Goal: Task Accomplishment & Management: Manage account settings

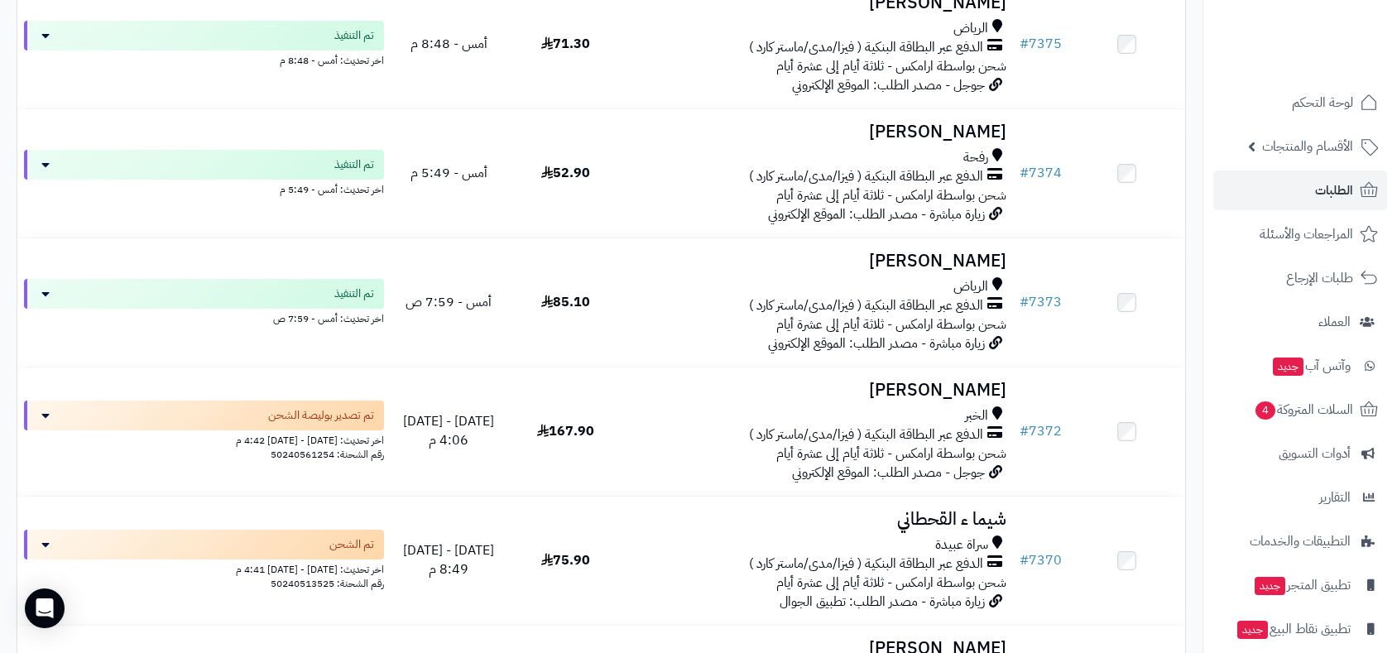
scroll to position [184, 0]
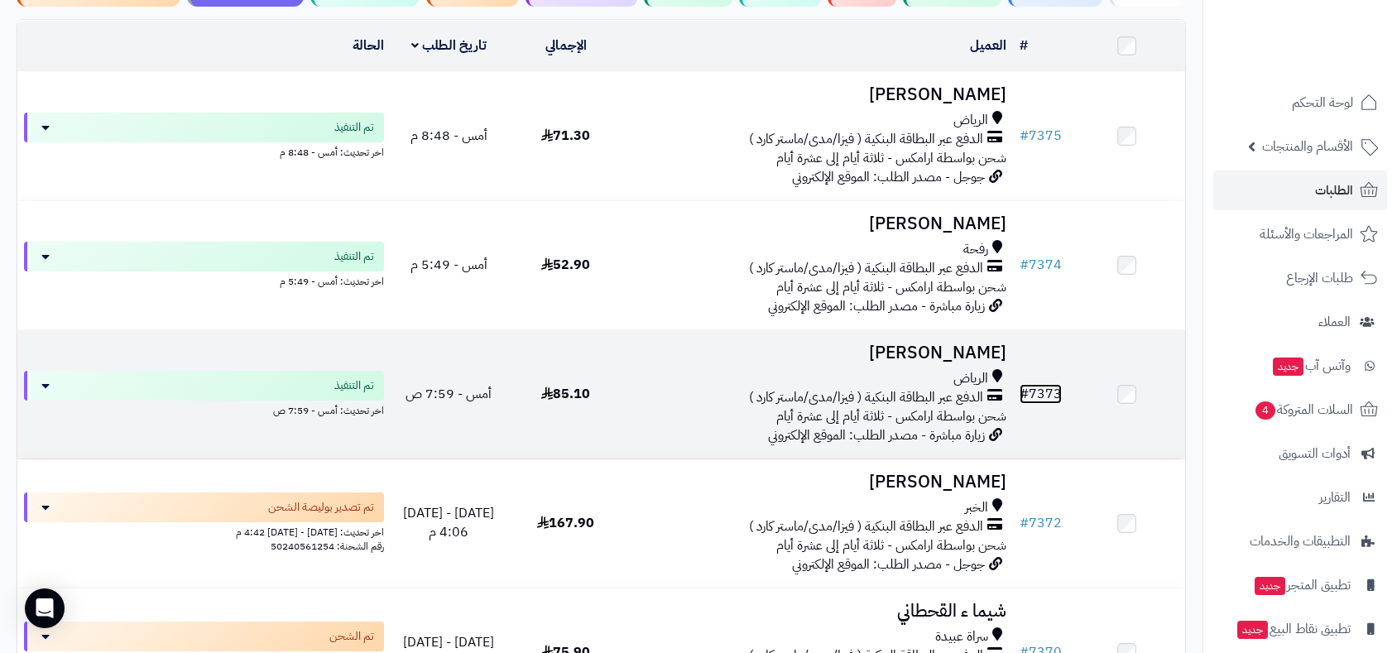
click at [1045, 390] on link "# 7373" at bounding box center [1040, 394] width 42 height 20
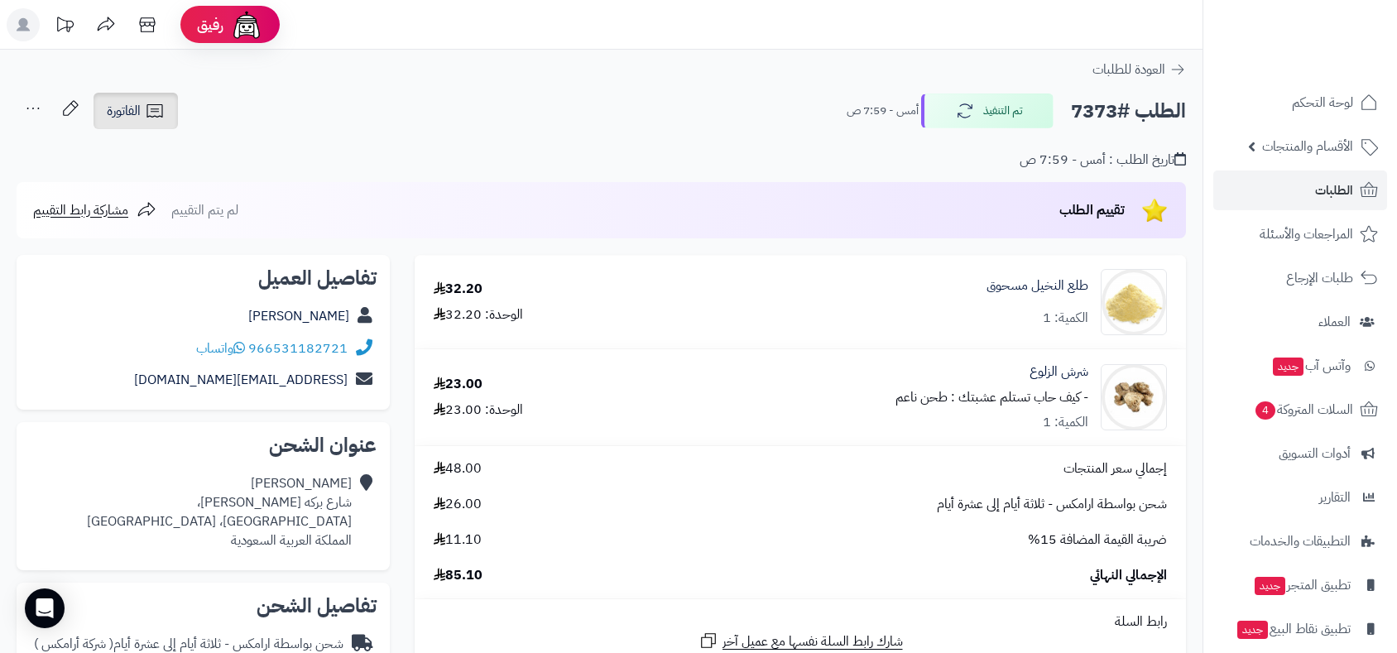
click at [130, 118] on span "الفاتورة" at bounding box center [124, 111] width 34 height 20
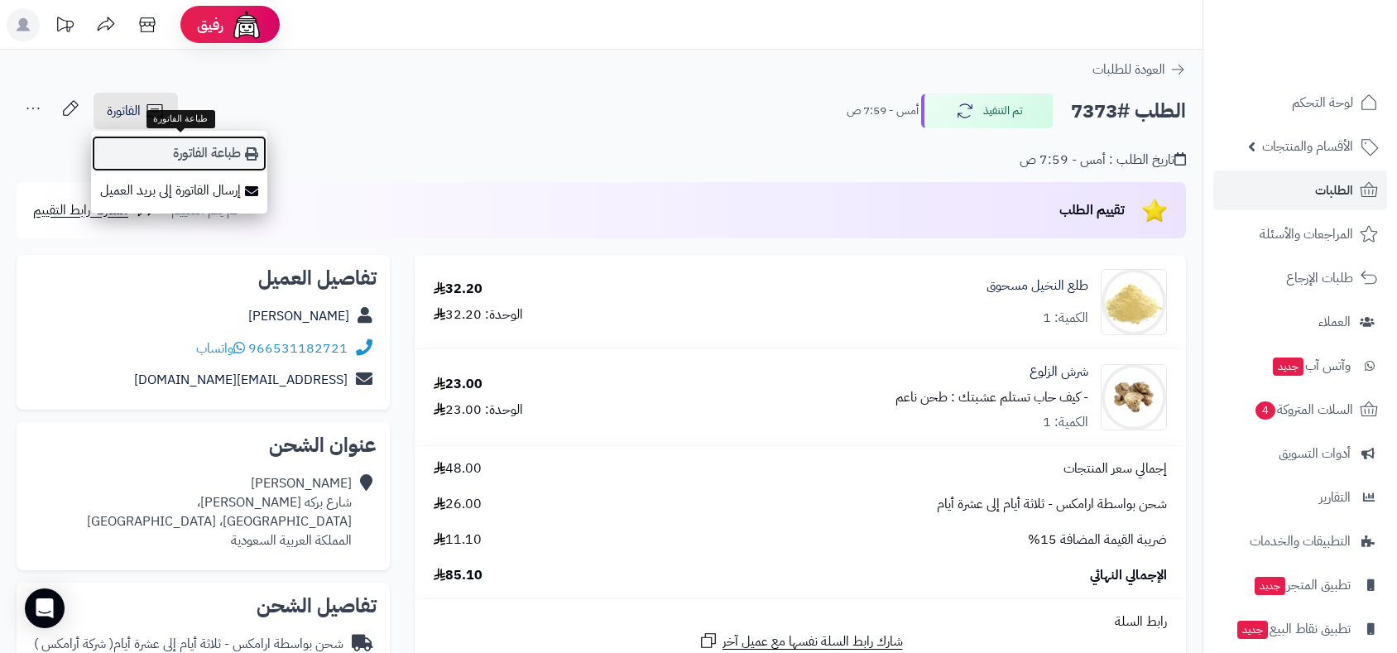
click at [199, 157] on link "طباعة الفاتورة" at bounding box center [179, 153] width 176 height 37
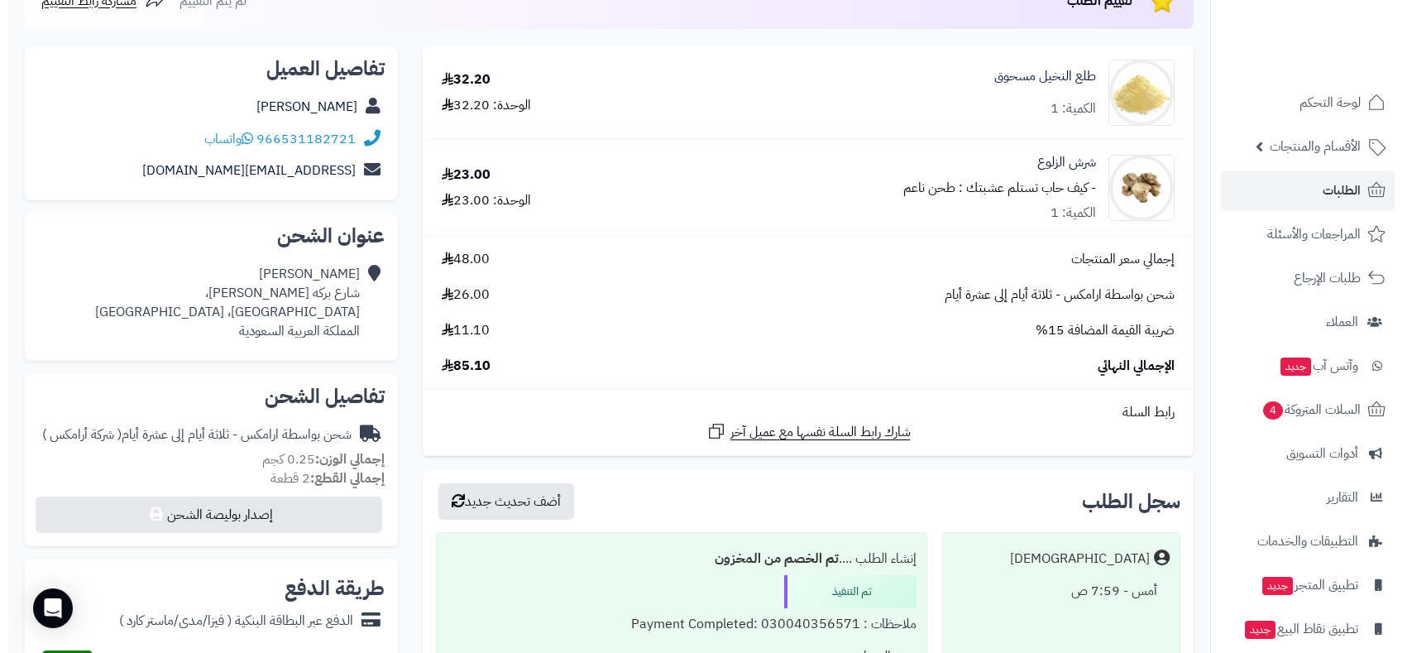
scroll to position [551, 0]
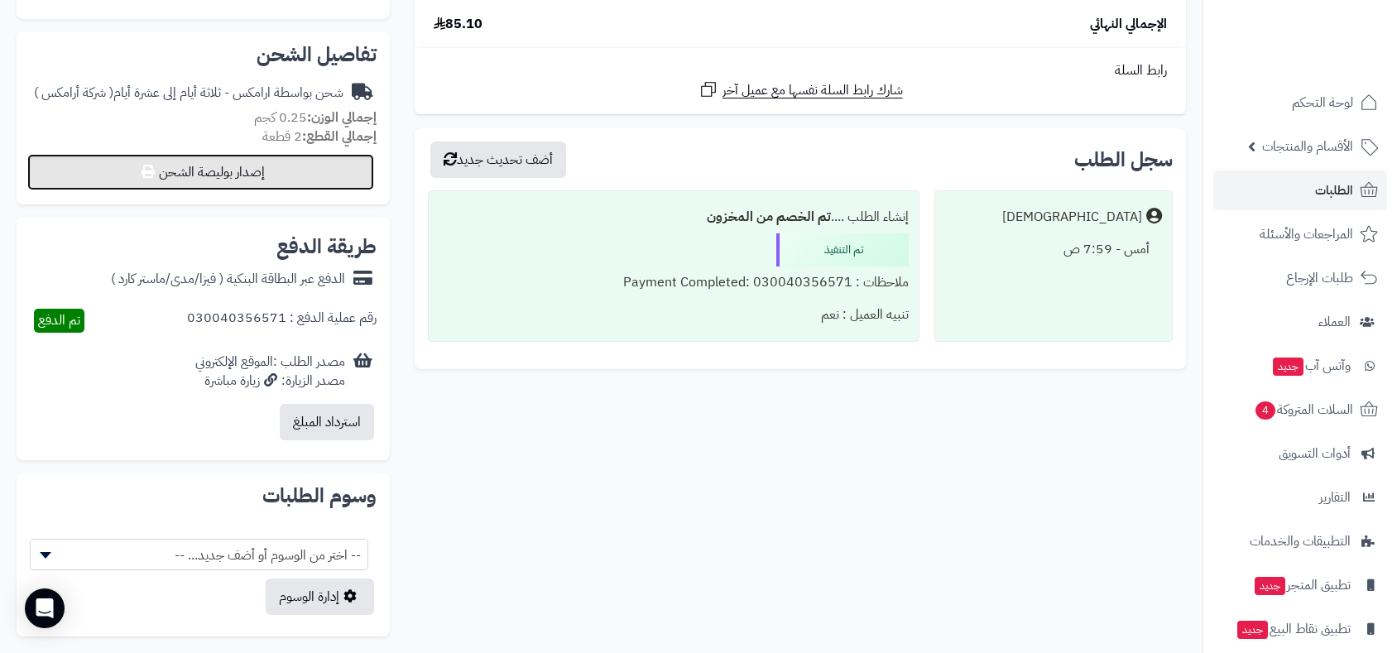
click at [290, 175] on button "إصدار بوليصة الشحن" at bounding box center [200, 172] width 347 height 36
select select "******"
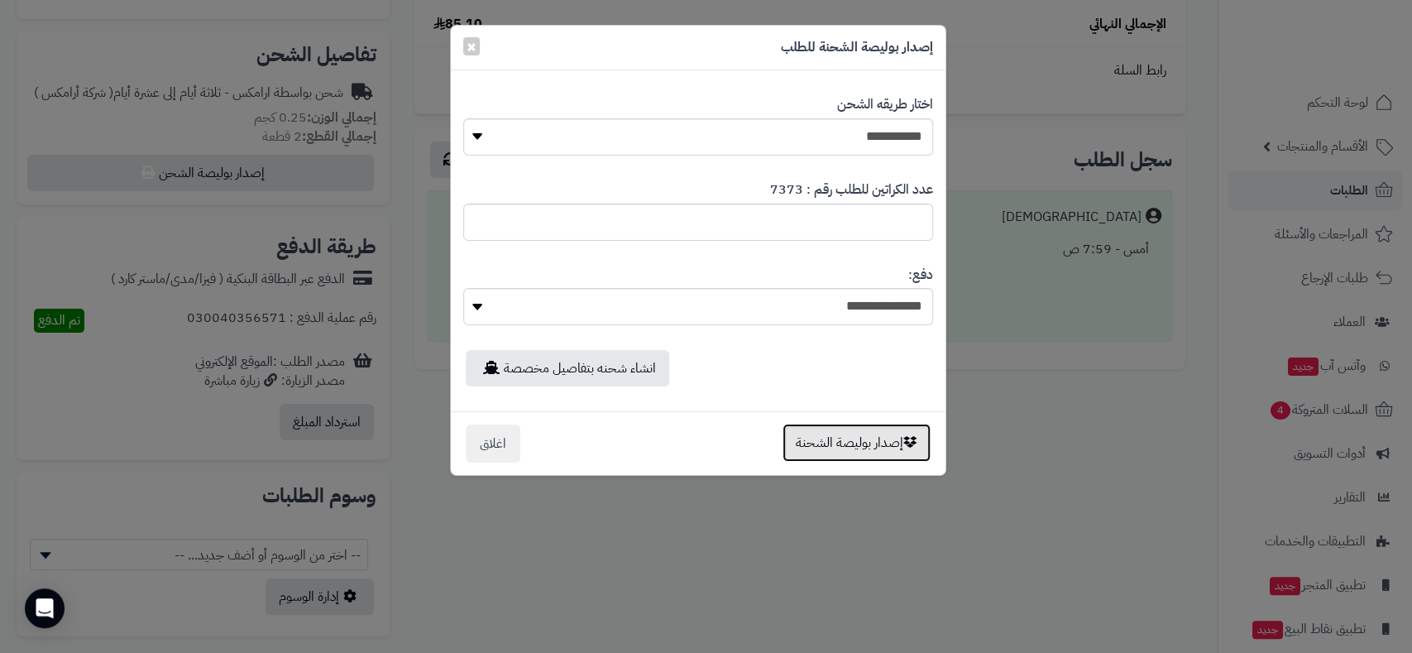
click at [854, 443] on button "إصدار بوليصة الشحنة" at bounding box center [857, 443] width 148 height 38
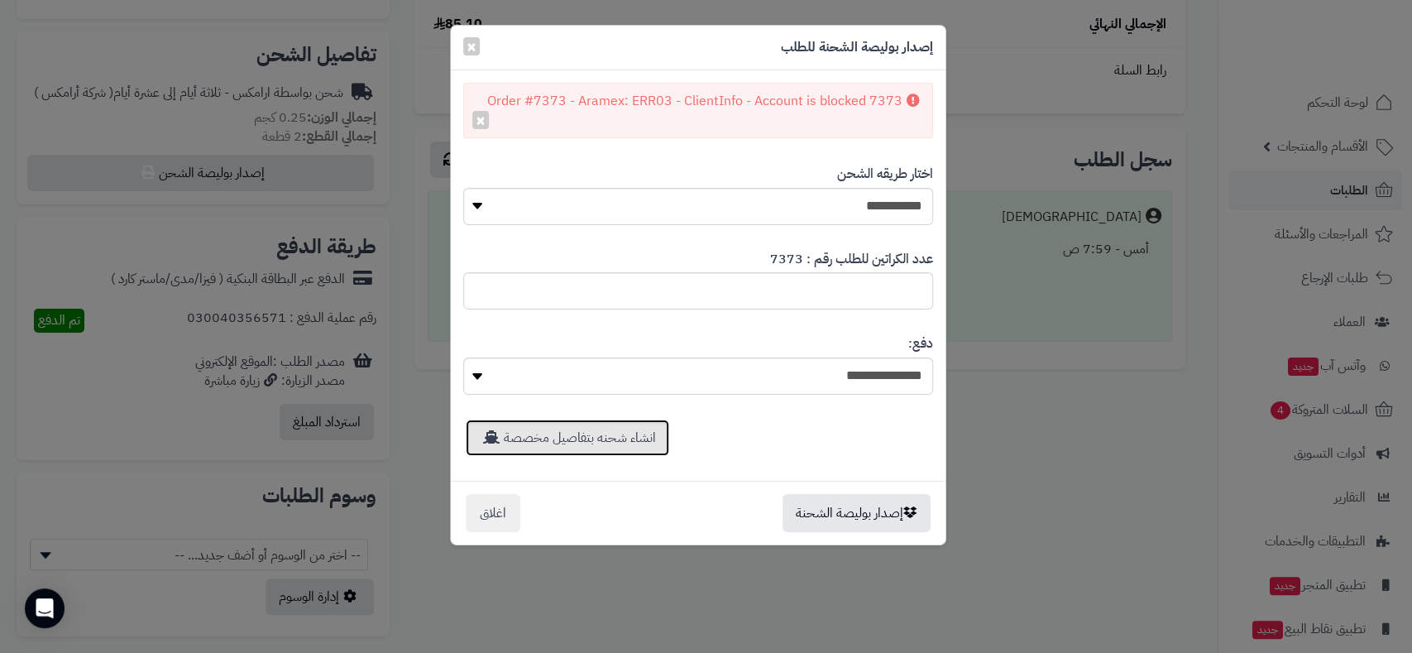
click at [616, 448] on link "انشاء شحنه بتفاصيل مخصصة" at bounding box center [568, 437] width 204 height 36
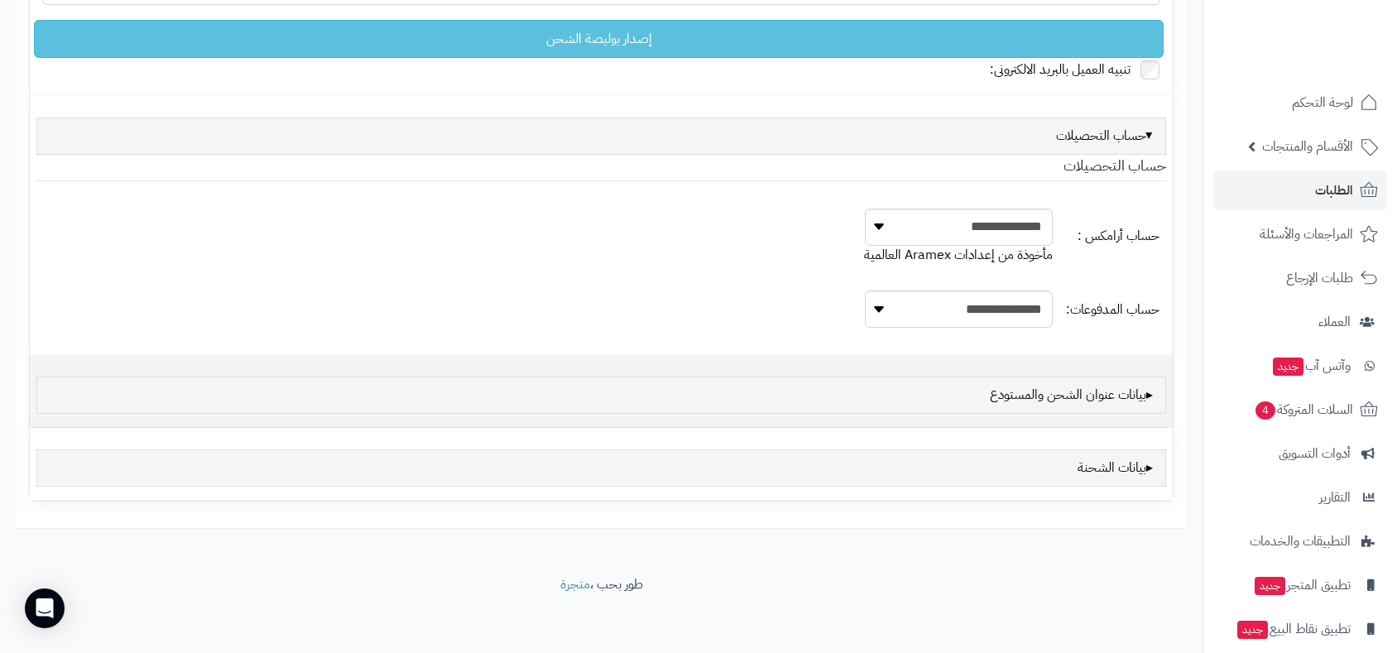
scroll to position [77, 0]
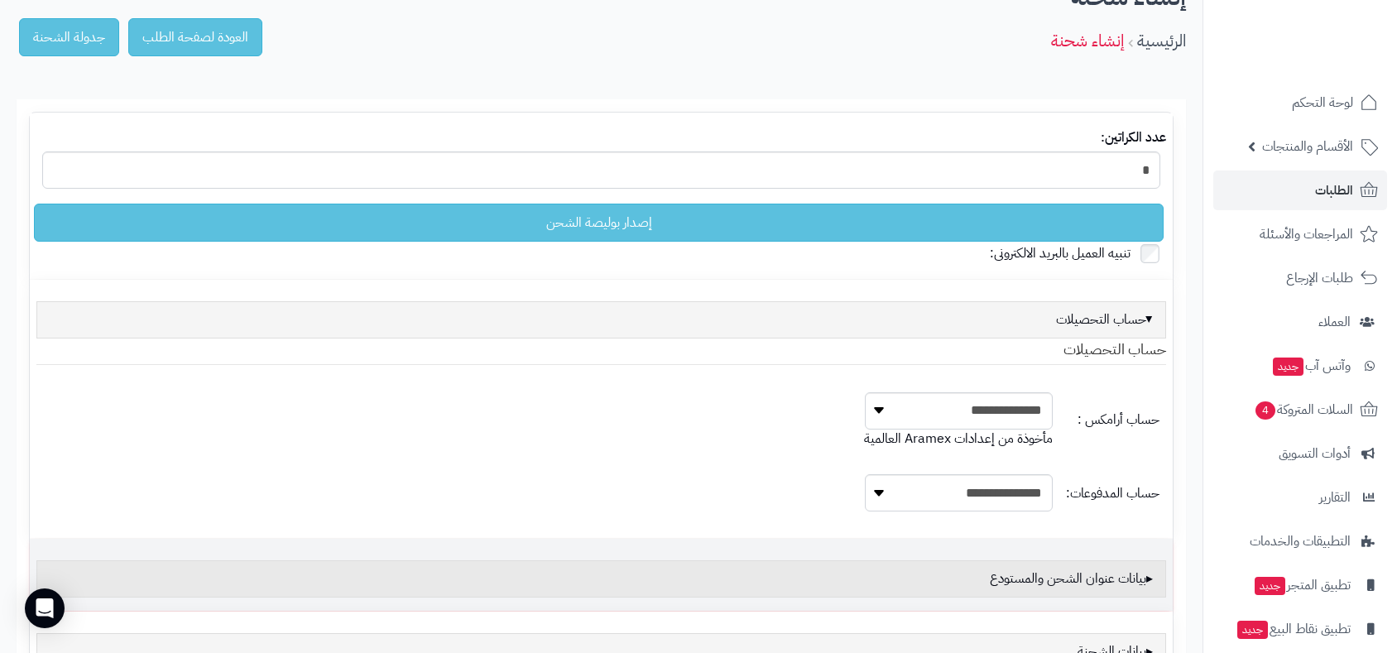
click at [1071, 579] on div "بيانات عنوان الشحن والمستودع" at bounding box center [600, 578] width 1129 height 37
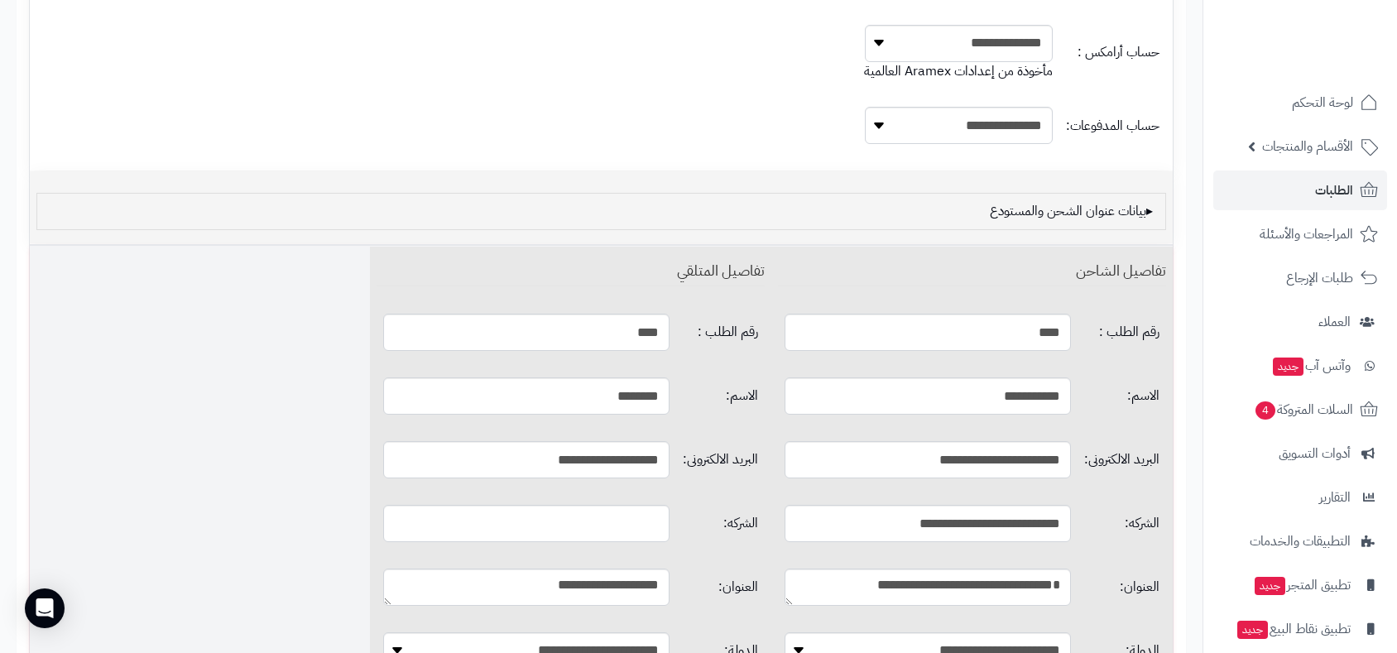
scroll to position [0, 0]
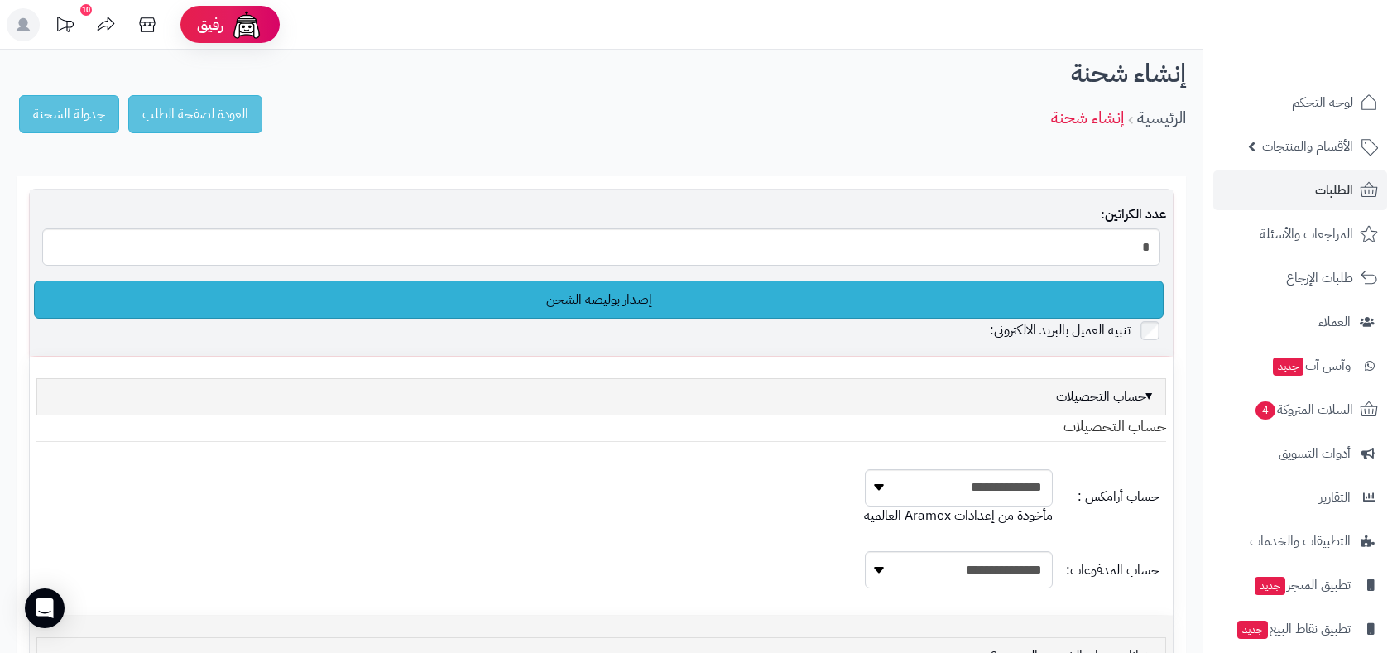
click at [629, 314] on link "إصدار بوليصة الشحن" at bounding box center [598, 299] width 1129 height 38
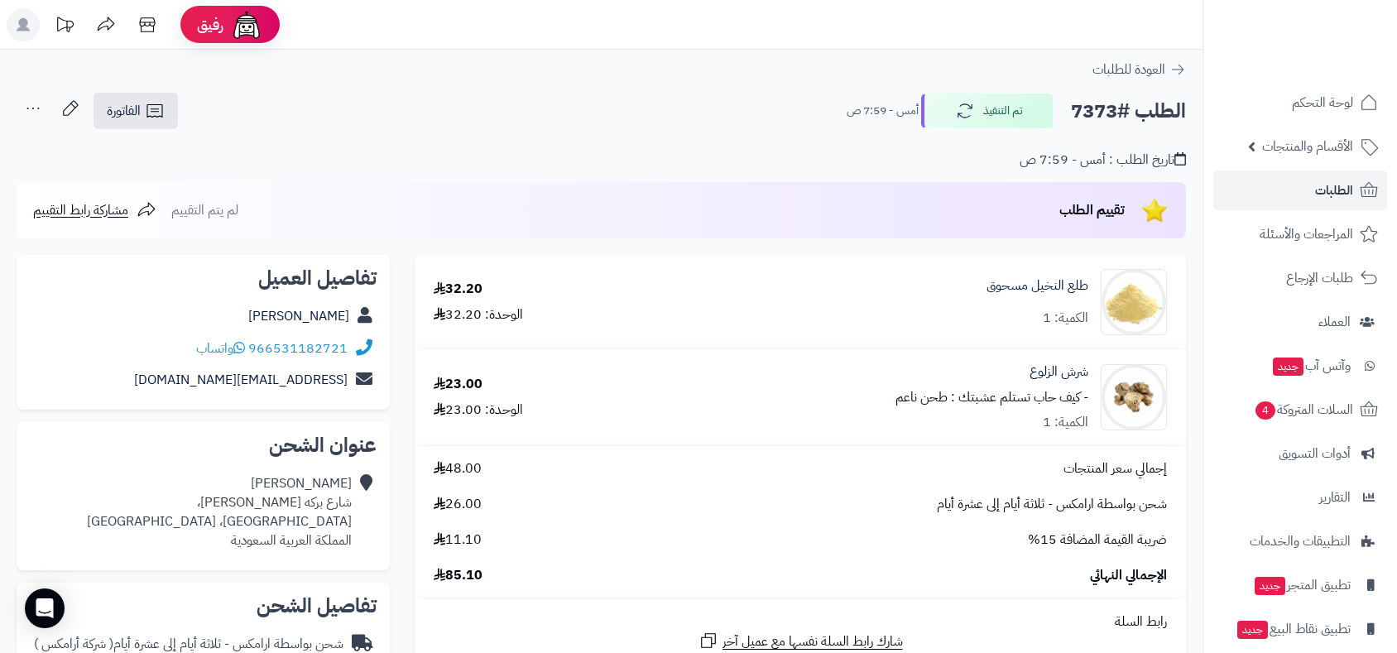
scroll to position [551, 0]
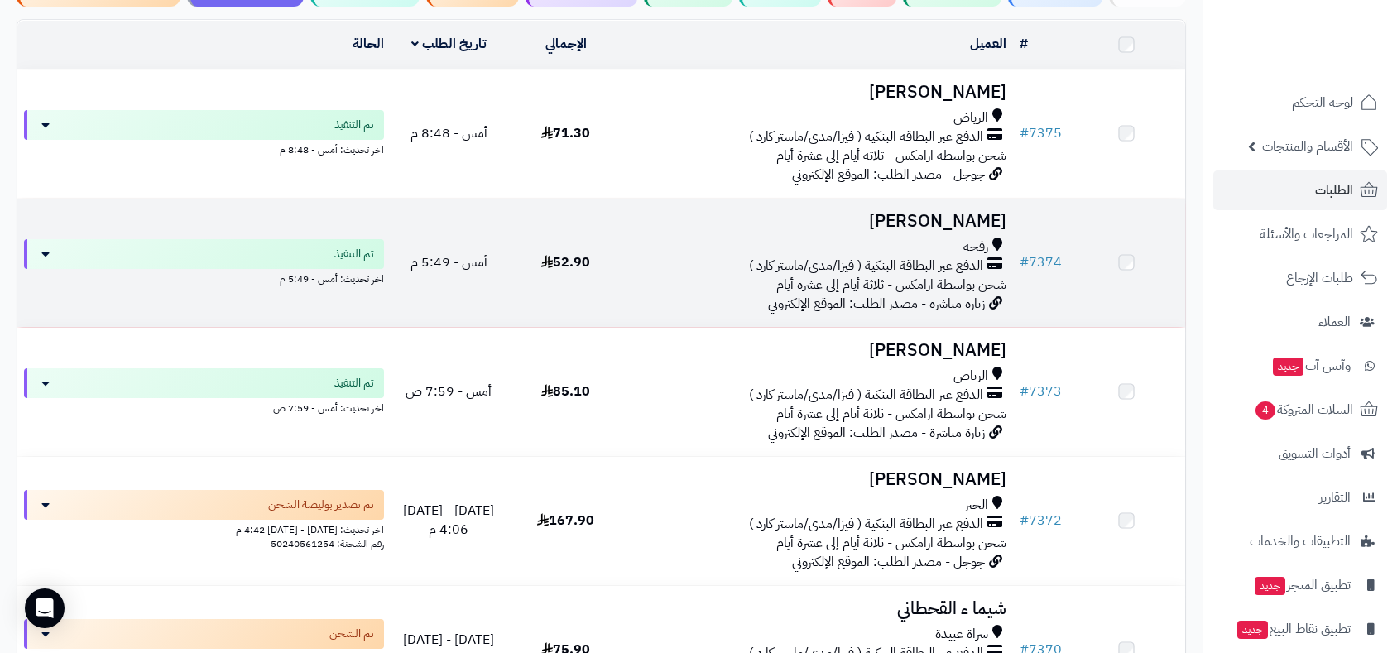
scroll to position [184, 0]
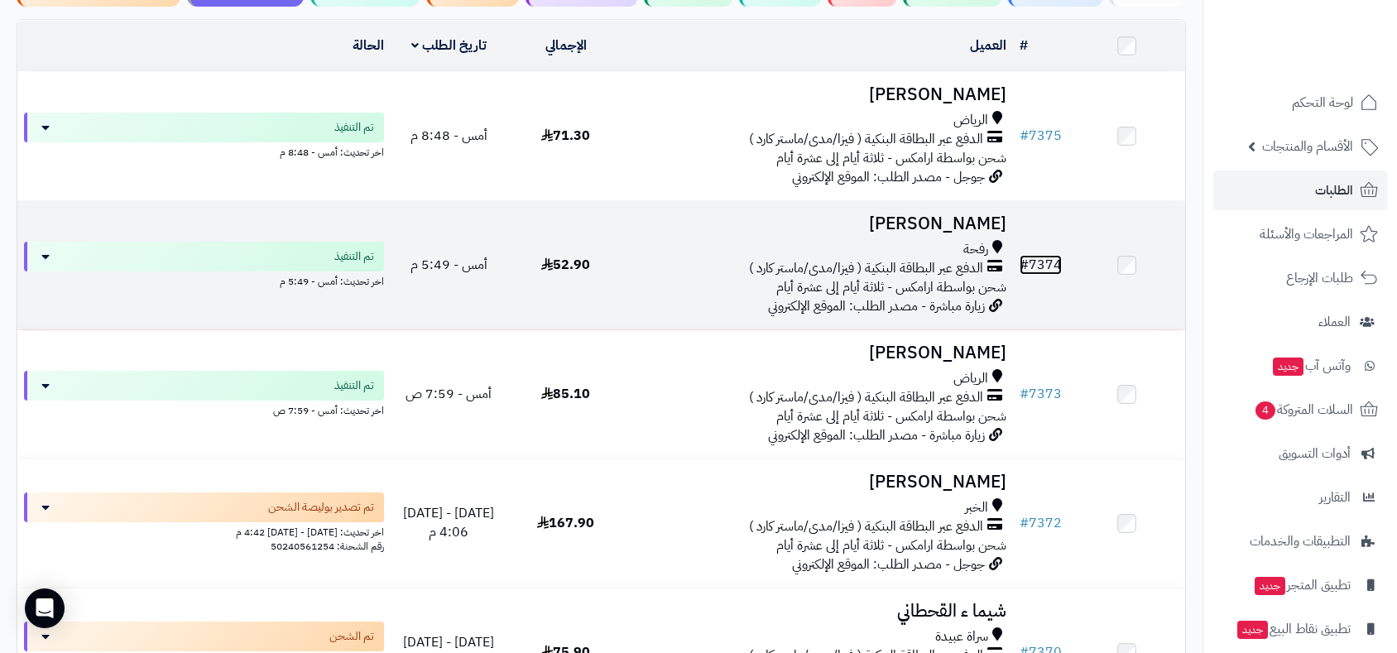
click at [1033, 261] on link "# 7374" at bounding box center [1040, 265] width 42 height 20
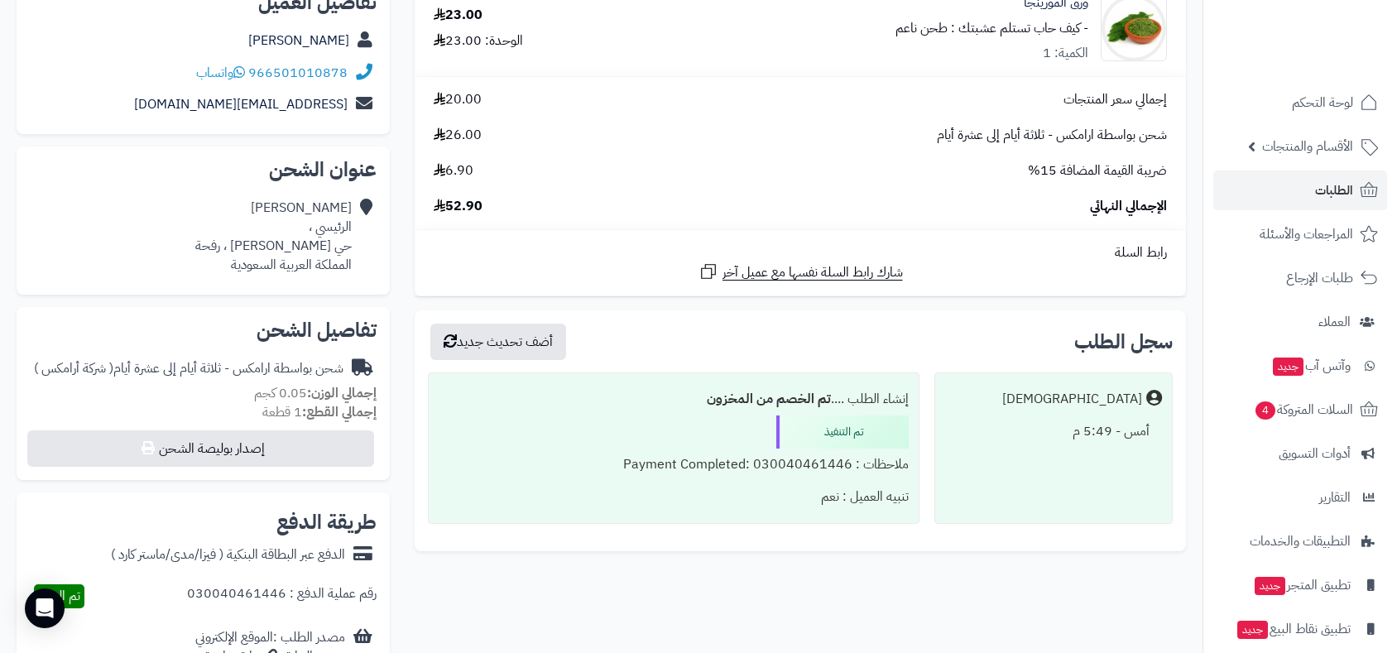
scroll to position [367, 0]
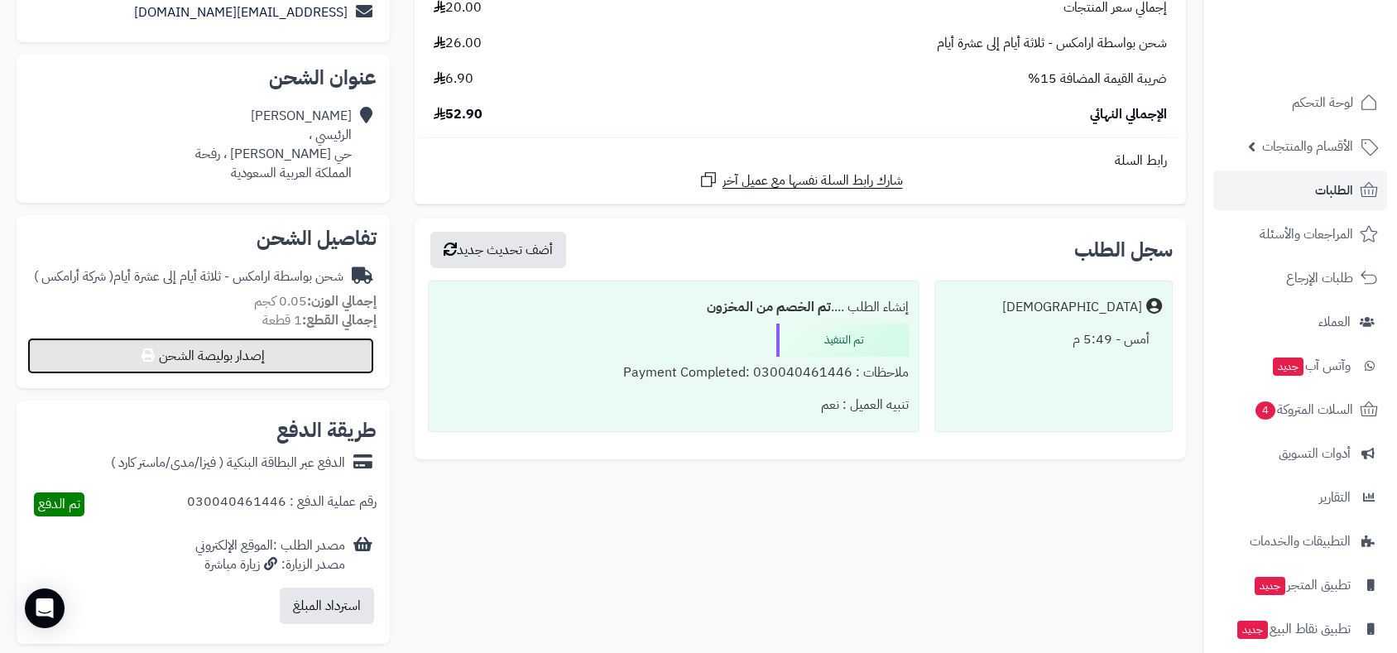
click at [252, 346] on button "إصدار بوليصة الشحن" at bounding box center [200, 356] width 347 height 36
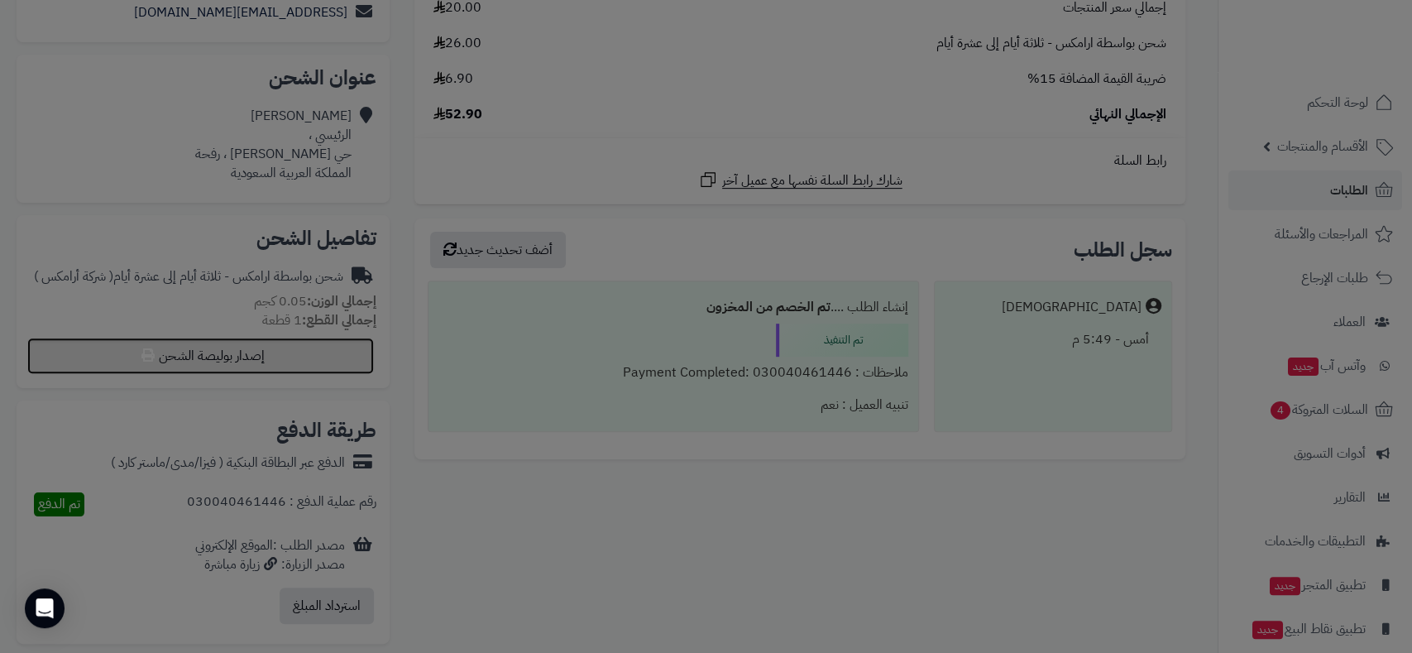
select select "******"
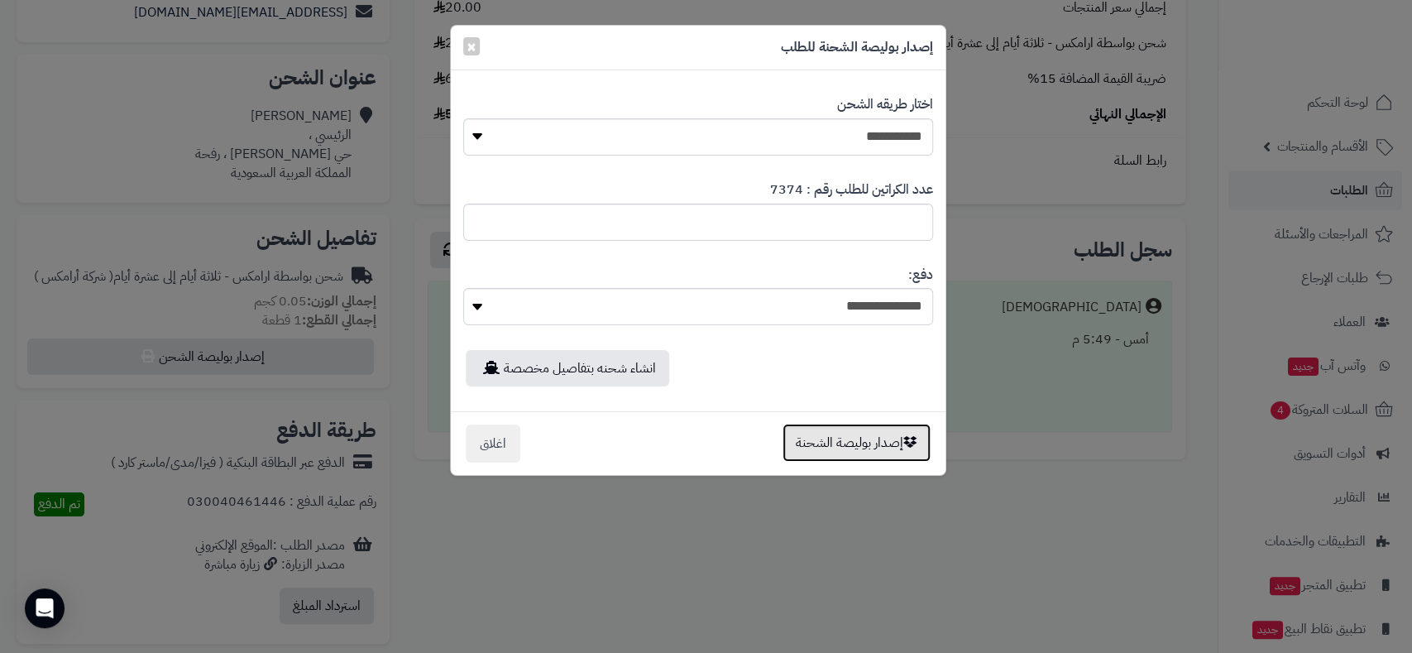
click at [862, 454] on button "إصدار بوليصة الشحنة" at bounding box center [857, 443] width 148 height 38
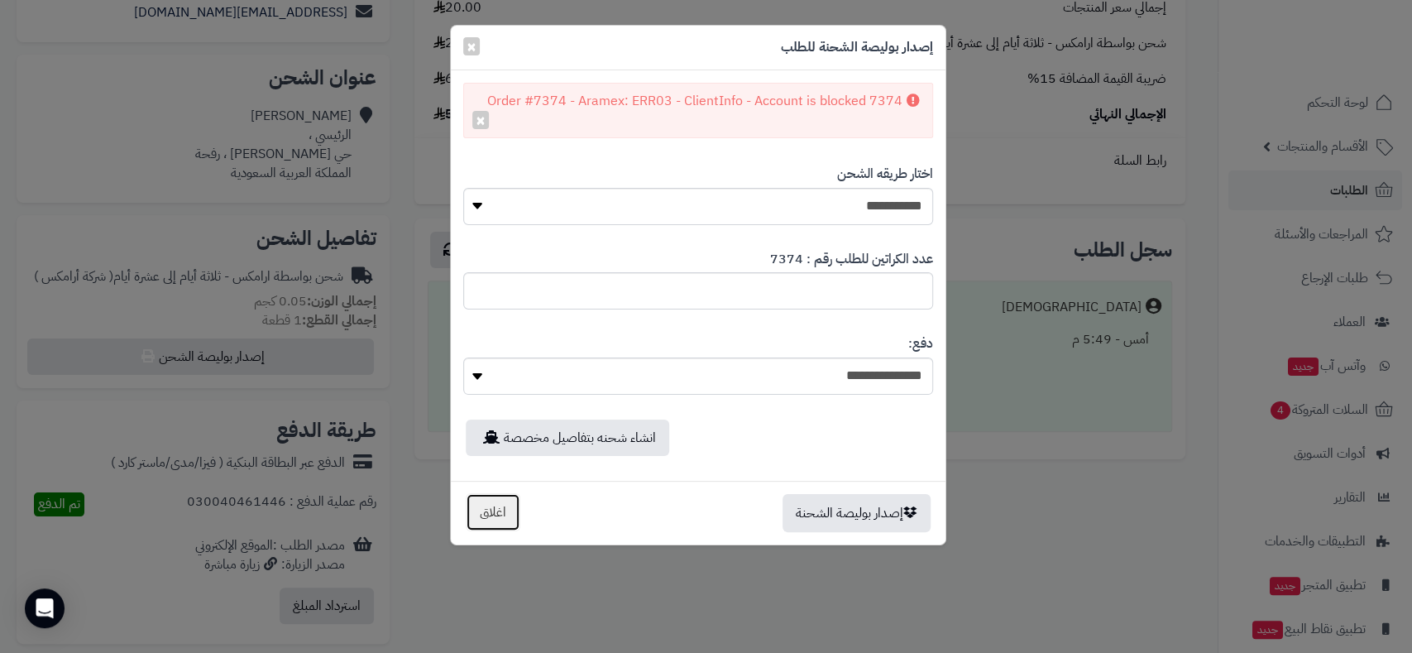
click at [494, 515] on button "اغلاق" at bounding box center [493, 512] width 55 height 38
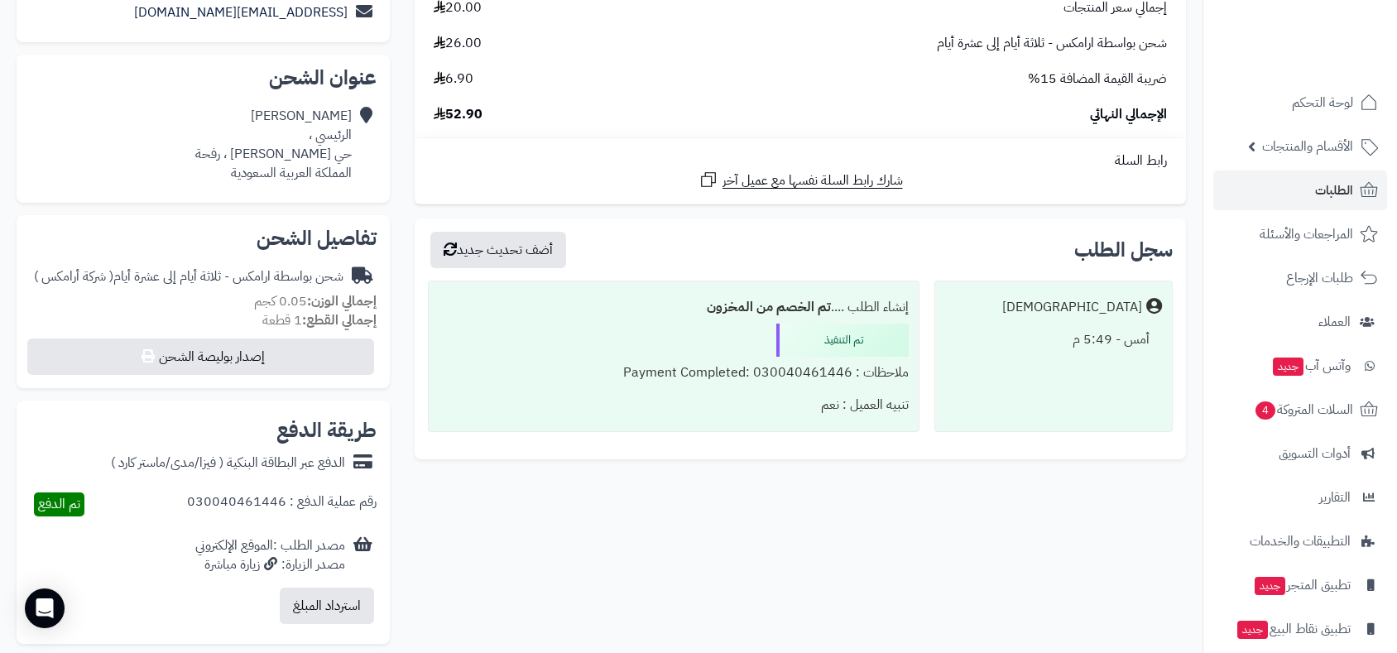
scroll to position [184, 0]
